Goal: Transaction & Acquisition: Purchase product/service

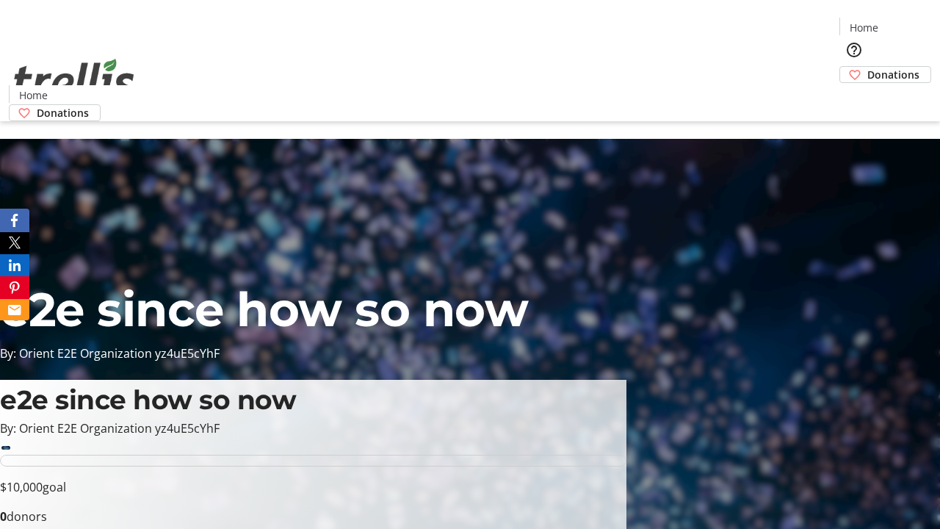
click at [867, 67] on span "Donations" at bounding box center [893, 74] width 52 height 15
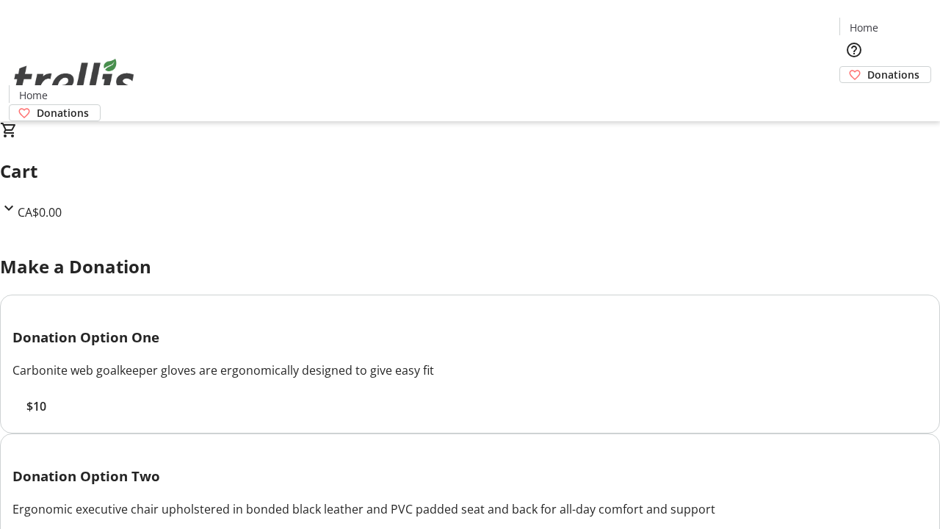
click at [46, 415] on span "$10" at bounding box center [36, 406] width 20 height 18
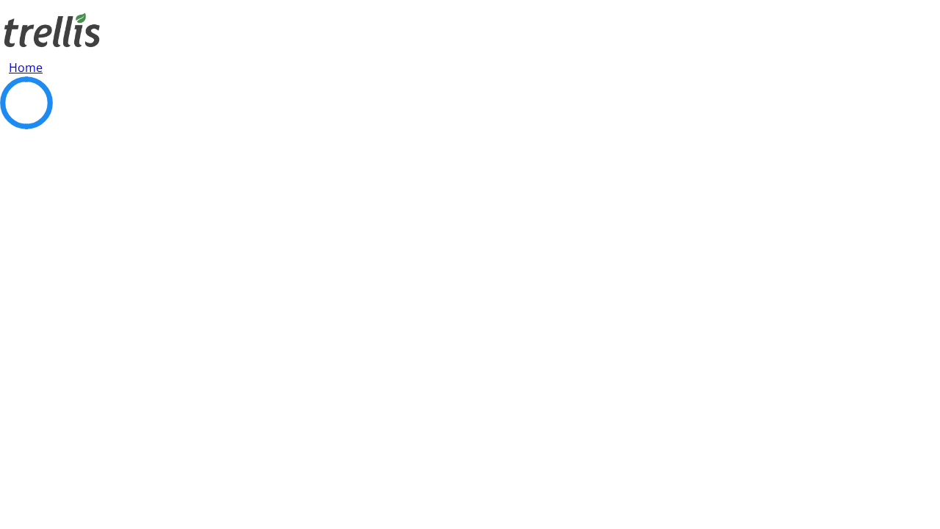
select select "CA"
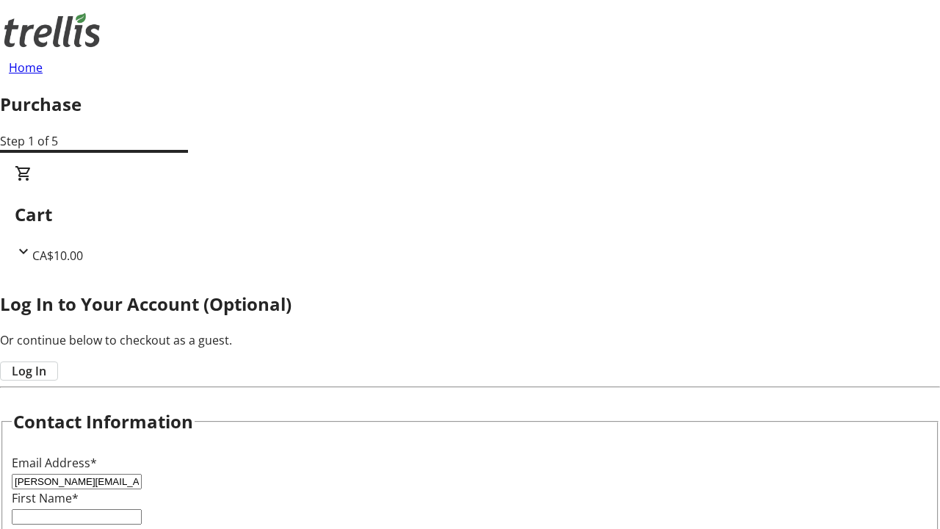
type input "[PERSON_NAME][EMAIL_ADDRESS][DOMAIN_NAME]"
type input "[PERSON_NAME]"
type input "[STREET_ADDRESS][PERSON_NAME]"
type input "Kelowna"
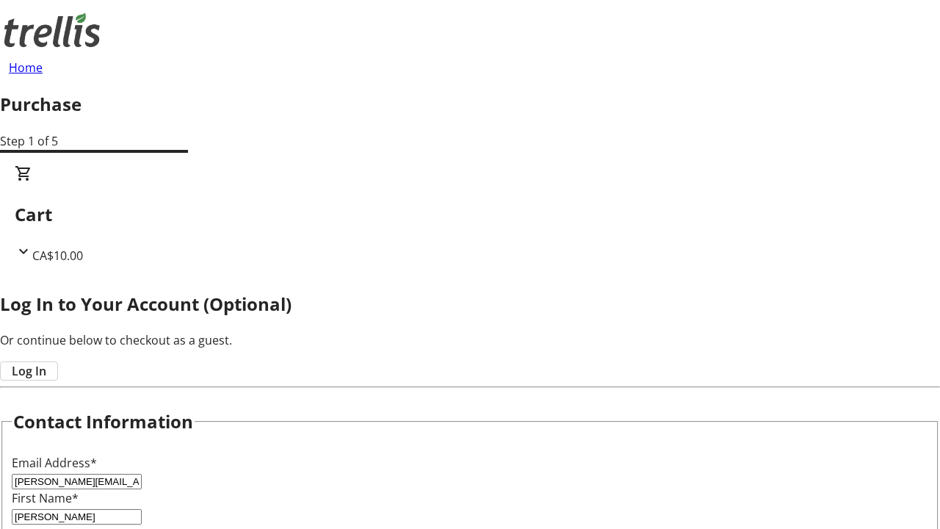
select select "BC"
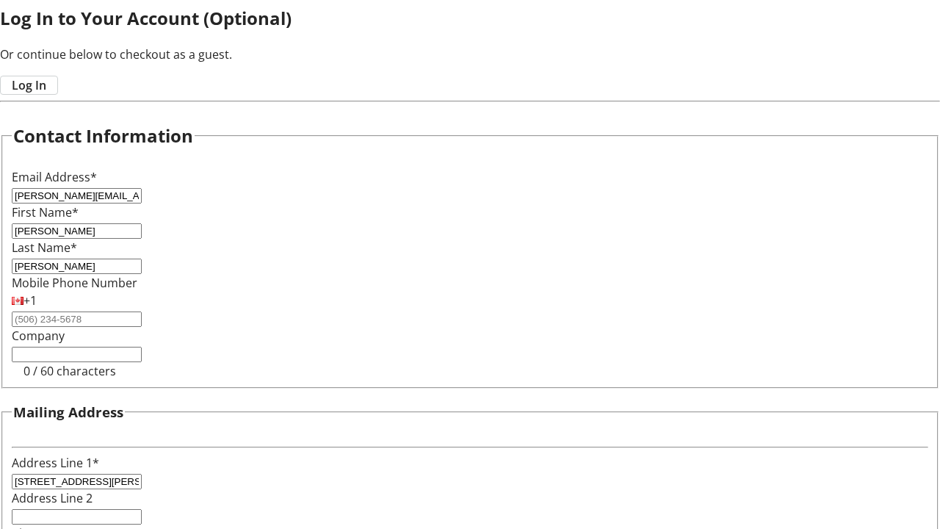
type input "Kelowna"
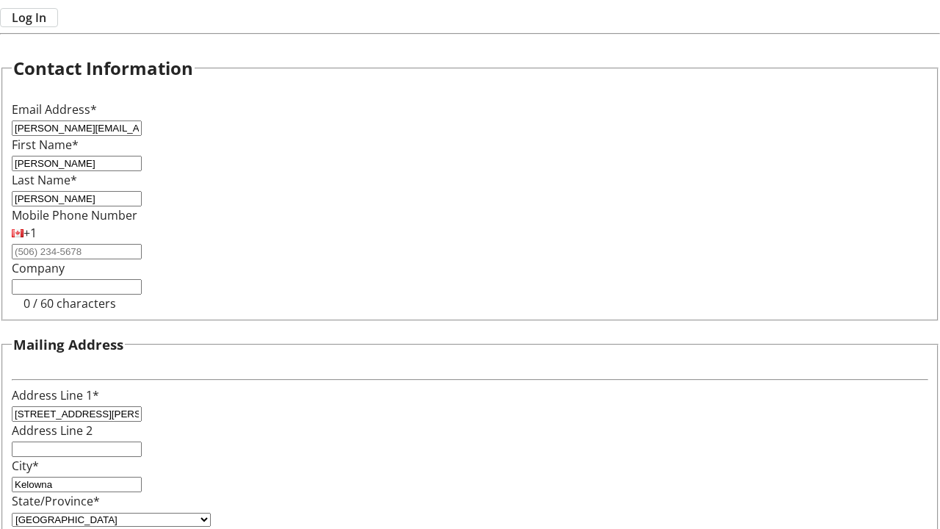
type input "V1Y 0C2"
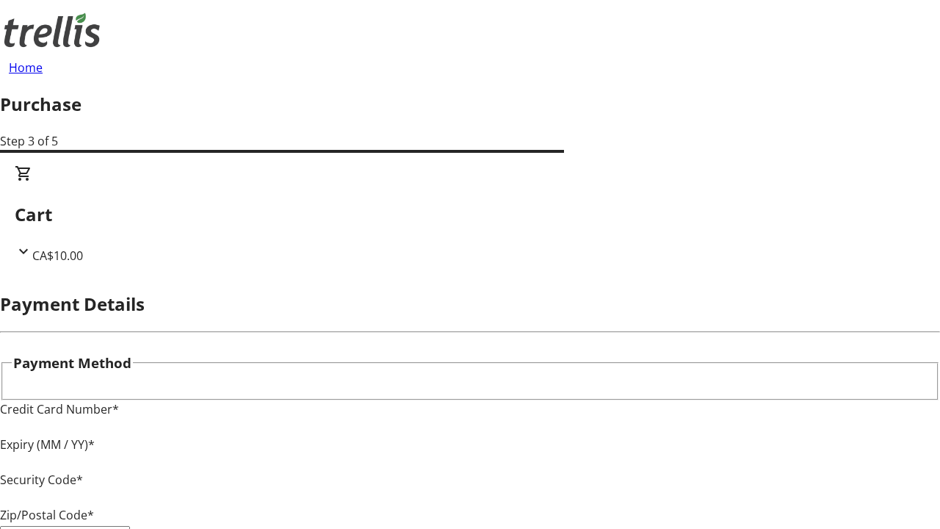
type input "V1Y 0C2"
